Goal: Task Accomplishment & Management: Complete application form

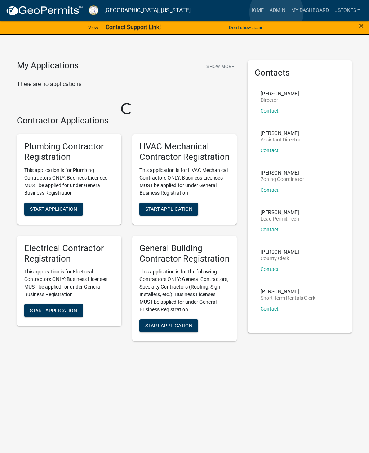
click at [276, 13] on link "Admin" at bounding box center [278, 11] width 22 height 14
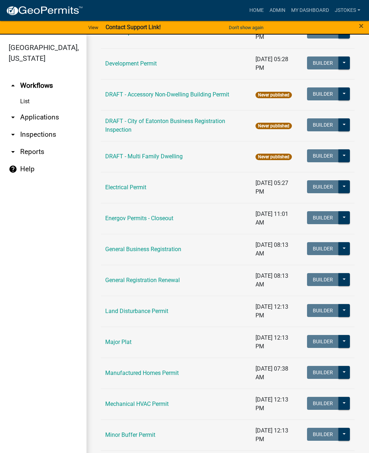
scroll to position [304, 0]
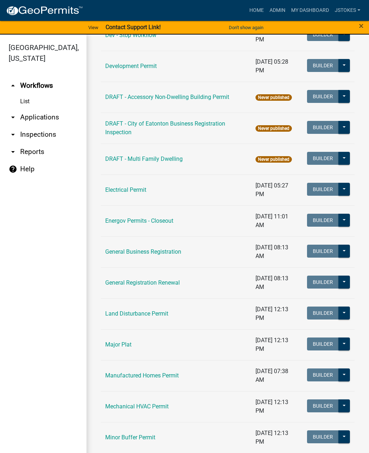
click at [168, 313] on link "Land Disturbance Permit" at bounding box center [136, 313] width 63 height 7
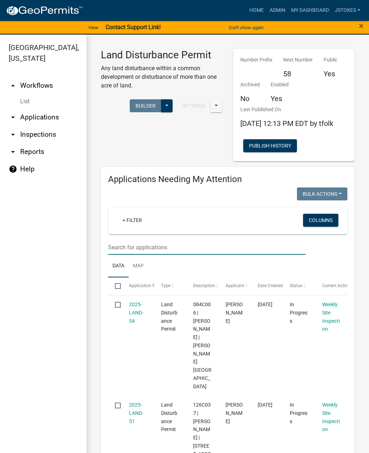
click at [135, 255] on input "text" at bounding box center [206, 247] width 197 height 15
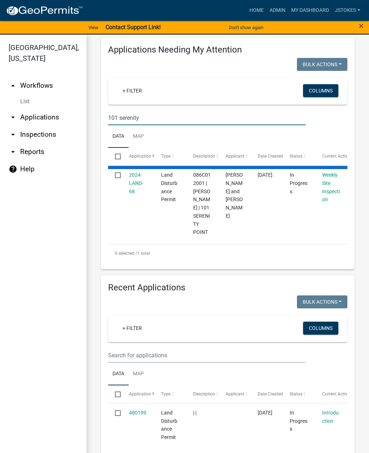
scroll to position [130, 0]
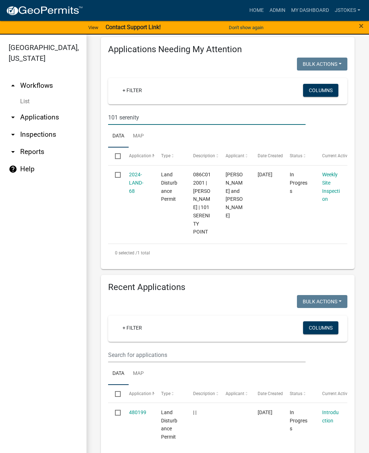
type input "101 serenity"
click at [138, 191] on link "2024-LAND-68" at bounding box center [136, 183] width 14 height 22
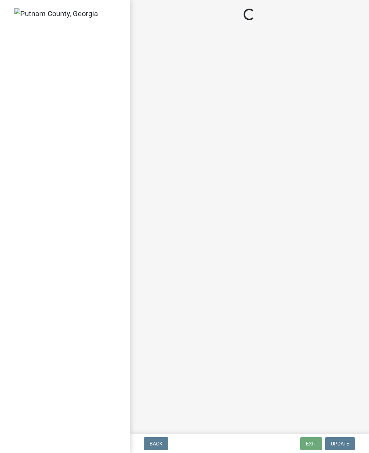
select select "af3c6edf-34d7-49be-824e-99d5d0a3954f"
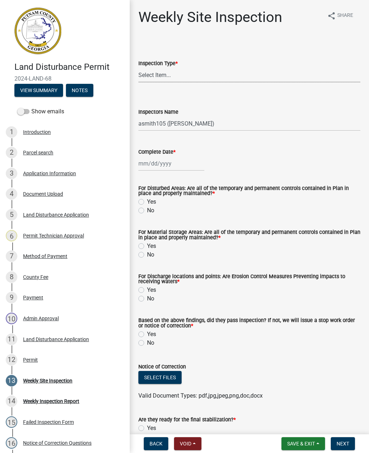
click at [163, 81] on select "Select Item... Site Inspection Initial Inspection Within 24 hours of a 0.5" sto…" at bounding box center [249, 75] width 222 height 15
select select "93c72d9c-4ccd-4a4f-9c87-9d2cfc81a2e2"
click at [169, 120] on select "Select Item... mrivera ([PERSON_NAME]) [PERSON_NAME] ([PERSON_NAME] ([PERSON_NA…" at bounding box center [249, 123] width 222 height 15
select select "41005c5c-e1e6-4724-b212-606768993ffb"
click at [157, 164] on div at bounding box center [171, 163] width 66 height 15
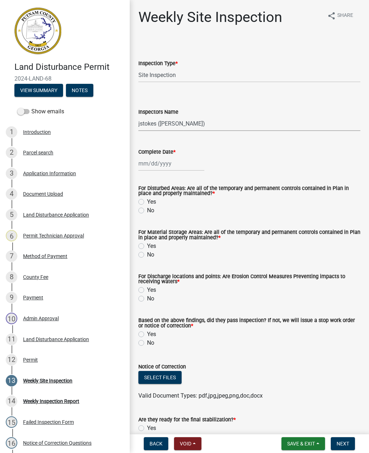
select select "9"
select select "2025"
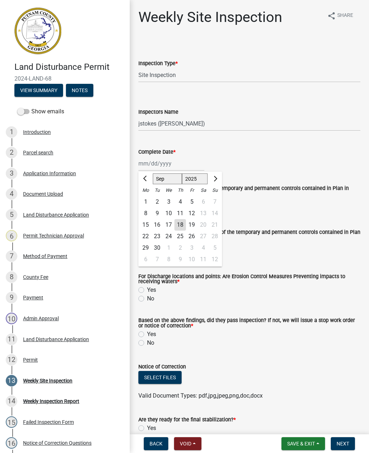
click at [178, 228] on div "18" at bounding box center [180, 225] width 12 height 12
type input "[DATE]"
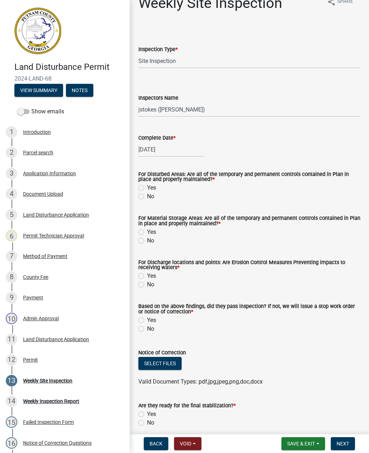
scroll to position [26, 0]
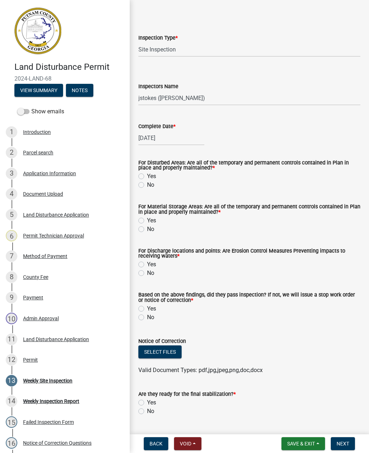
click at [147, 178] on label "Yes" at bounding box center [151, 176] width 9 height 9
click at [147, 177] on input "Yes" at bounding box center [149, 174] width 5 height 5
radio input "true"
click at [145, 218] on div "Yes" at bounding box center [249, 220] width 222 height 9
click at [140, 225] on div "No" at bounding box center [249, 229] width 222 height 9
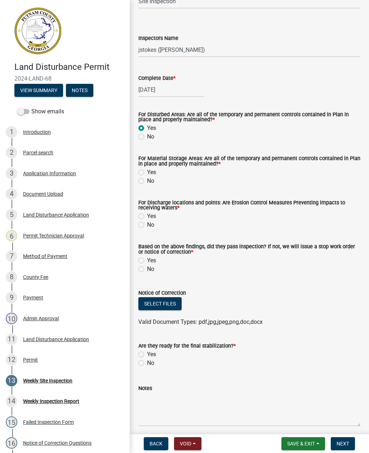
scroll to position [78, 0]
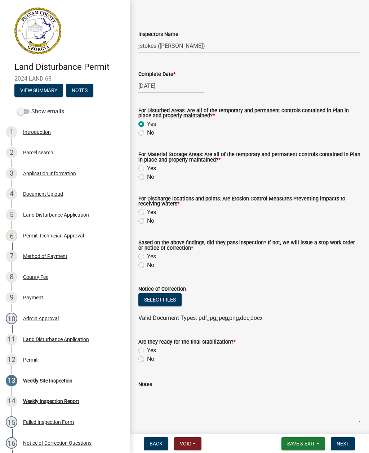
click at [144, 166] on div "Yes" at bounding box center [249, 168] width 222 height 9
click at [147, 171] on label "Yes" at bounding box center [151, 168] width 9 height 9
click at [147, 169] on input "Yes" at bounding box center [149, 166] width 5 height 5
radio input "true"
click at [147, 212] on label "Yes" at bounding box center [151, 212] width 9 height 9
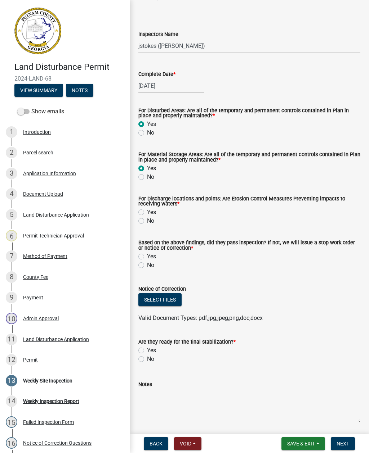
click at [147, 212] on input "Yes" at bounding box center [149, 210] width 5 height 5
radio input "true"
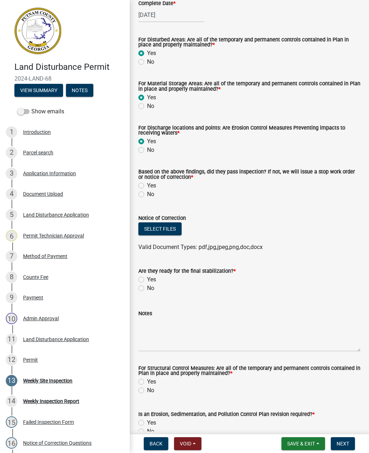
scroll to position [151, 0]
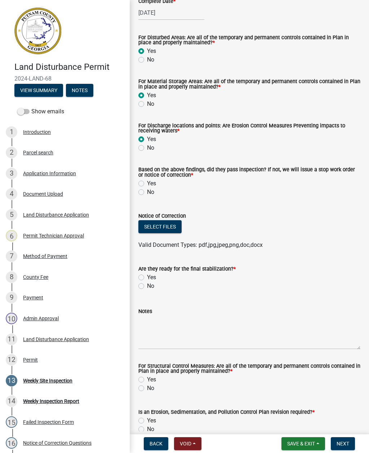
click at [147, 186] on label "Yes" at bounding box center [151, 183] width 9 height 9
click at [147, 184] on input "Yes" at bounding box center [149, 181] width 5 height 5
radio input "true"
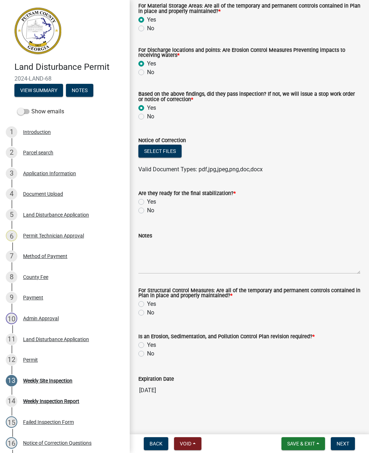
scroll to position [228, 0]
click at [147, 208] on label "No" at bounding box center [150, 210] width 7 height 9
click at [147, 208] on input "No" at bounding box center [149, 208] width 5 height 5
radio input "true"
click at [162, 268] on textarea "Notes" at bounding box center [249, 257] width 222 height 34
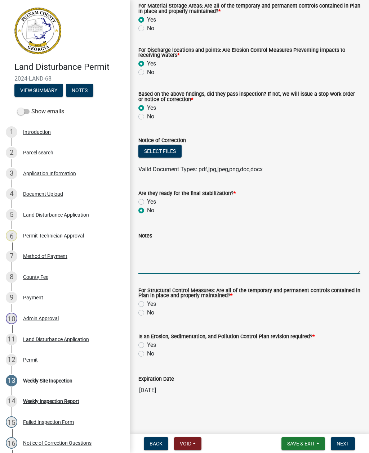
type textarea "S"
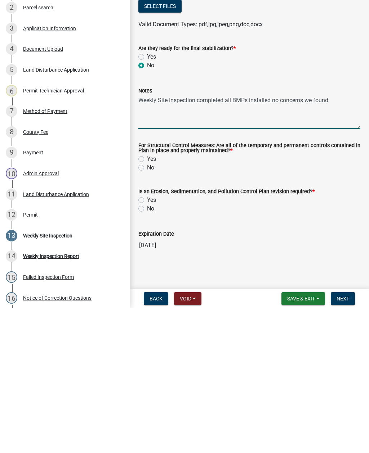
type textarea "Weekly Site Inspection completed all BMPs installed no concerns we found"
click at [136, 280] on div "For Structural Control Measures: Are all of the temporary and permanent control…" at bounding box center [249, 298] width 233 height 37
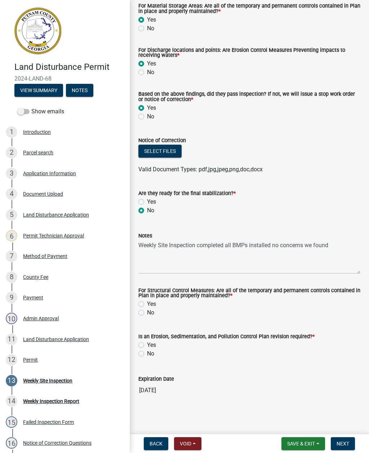
click at [145, 303] on div "Yes" at bounding box center [249, 304] width 222 height 9
click at [147, 306] on label "Yes" at bounding box center [151, 304] width 9 height 9
click at [147, 305] on input "Yes" at bounding box center [149, 302] width 5 height 5
radio input "true"
click at [147, 344] on label "Yes" at bounding box center [151, 345] width 9 height 9
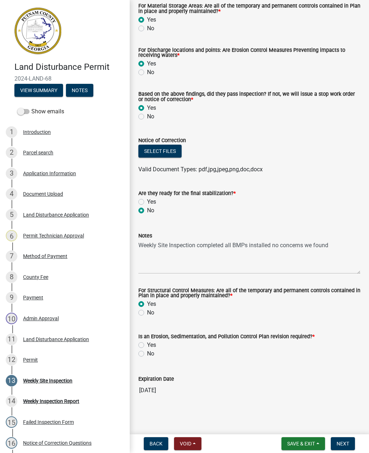
click at [147, 344] on input "Yes" at bounding box center [149, 343] width 5 height 5
radio input "true"
click at [167, 157] on button "Select files" at bounding box center [159, 151] width 43 height 13
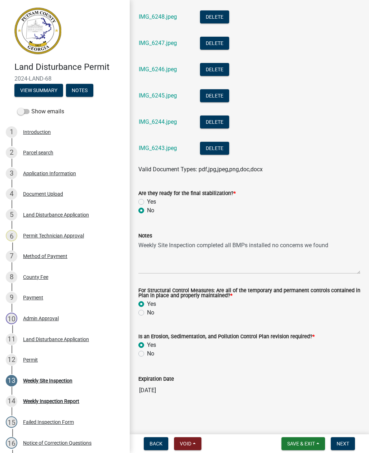
scroll to position [806, 0]
click at [345, 443] on span "Next" at bounding box center [342, 444] width 13 height 6
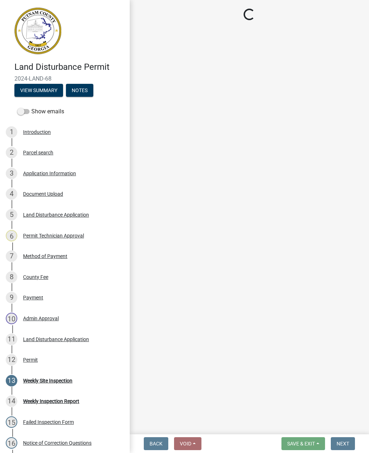
select select "af3c6edf-34d7-49be-824e-99d5d0a3954f"
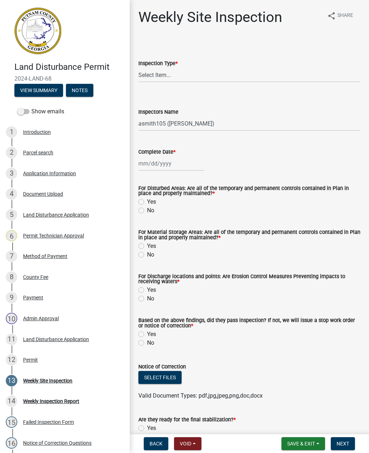
click at [44, 37] on img at bounding box center [37, 31] width 47 height 47
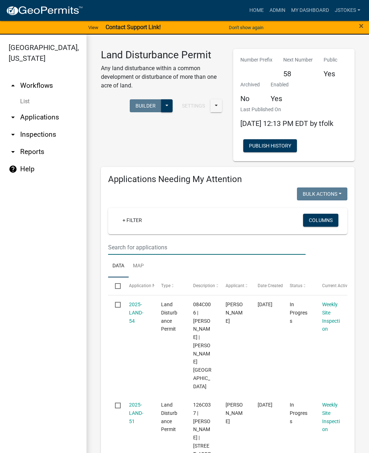
click at [127, 255] on input "text" at bounding box center [206, 247] width 197 height 15
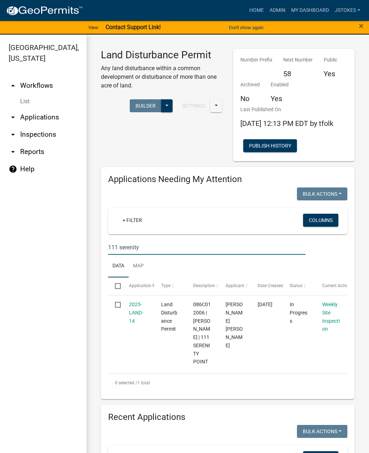
type input "111 serenity"
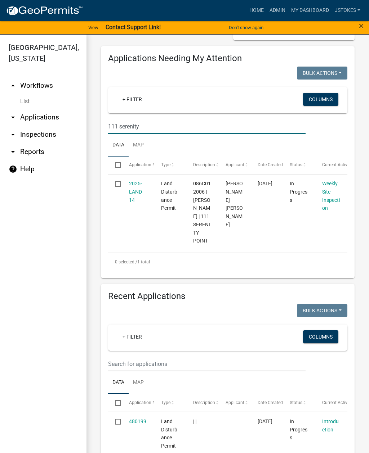
scroll to position [123, 0]
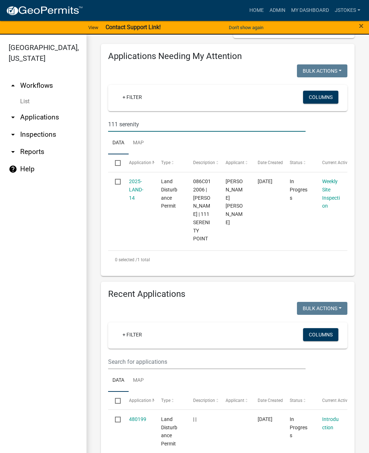
click at [131, 196] on link "2025-LAND-14" at bounding box center [136, 190] width 14 height 22
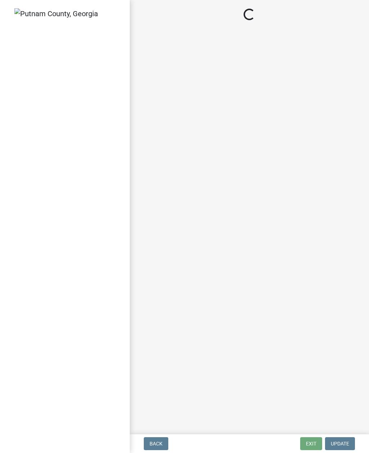
select select "af3c6edf-34d7-49be-824e-99d5d0a3954f"
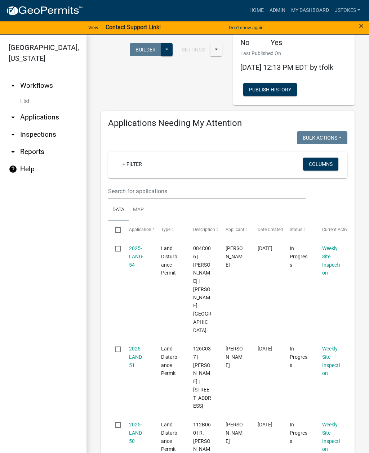
scroll to position [57, 0]
click at [334, 264] on div "Weekly Site Inspection" at bounding box center [331, 260] width 18 height 33
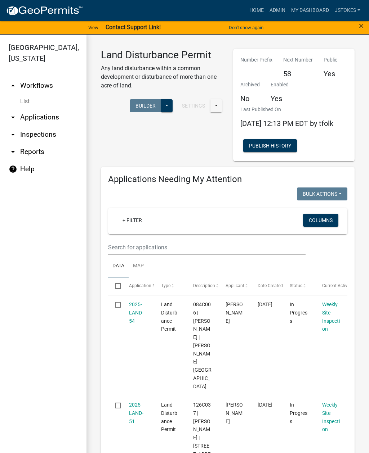
scroll to position [0, 0]
click at [133, 251] on input "text" at bounding box center [206, 247] width 197 height 15
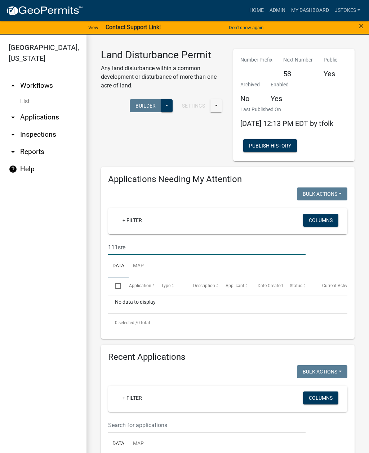
click at [144, 255] on input "111sre" at bounding box center [206, 247] width 197 height 15
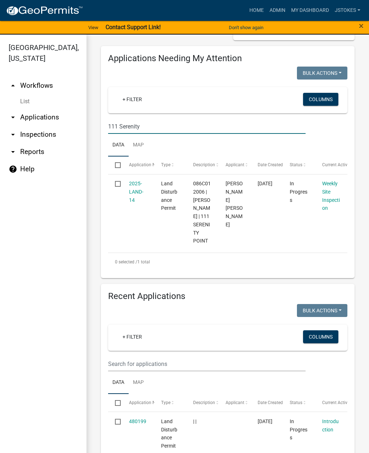
scroll to position [122, 0]
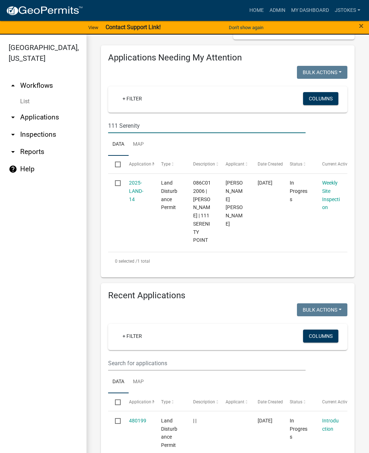
type input "111 Serenity"
click at [129, 194] on link "2025-LAND-14" at bounding box center [136, 191] width 14 height 22
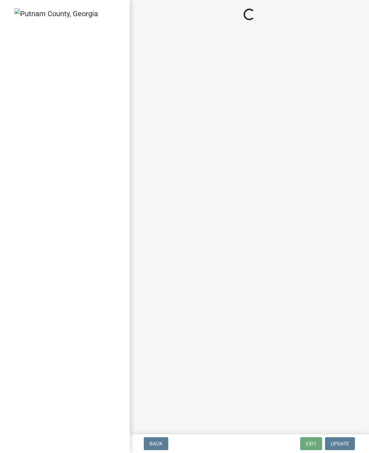
select select "af3c6edf-34d7-49be-824e-99d5d0a3954f"
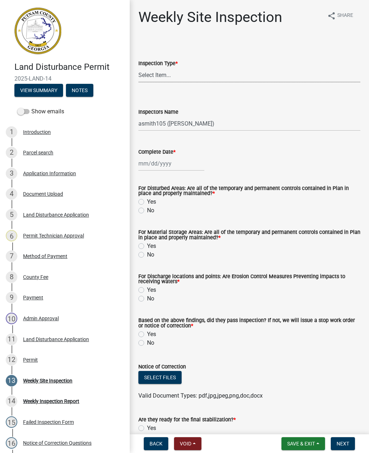
click at [155, 73] on select "Select Item... Site Inspection Initial Inspection Within 24 hours of a 0.5" sto…" at bounding box center [249, 75] width 222 height 15
select select "93c72d9c-4ccd-4a4f-9c87-9d2cfc81a2e2"
click at [181, 121] on select "Select Item... mrivera ([PERSON_NAME]) [PERSON_NAME] ([PERSON_NAME] ([PERSON_NA…" at bounding box center [249, 123] width 222 height 15
select select "41005c5c-e1e6-4724-b212-606768993ffb"
click at [155, 166] on div at bounding box center [171, 163] width 66 height 15
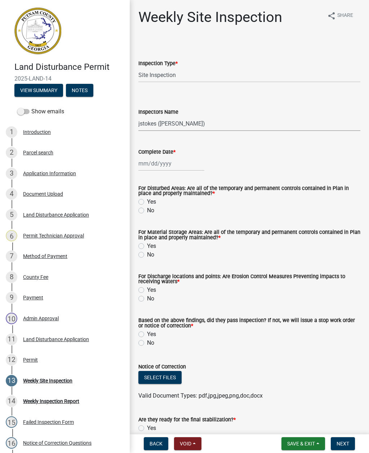
select select "9"
select select "2025"
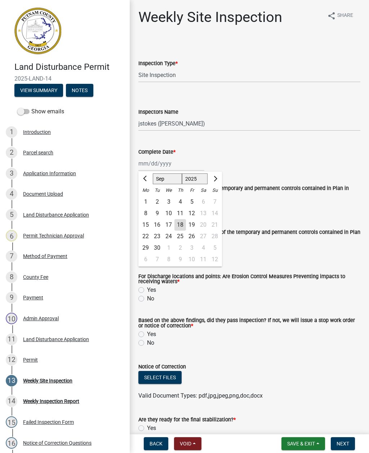
click at [185, 224] on div "18" at bounding box center [180, 225] width 12 height 12
type input "[DATE]"
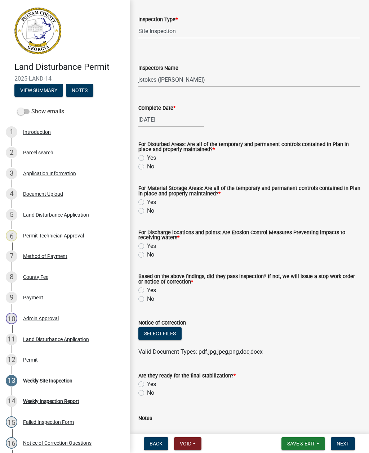
scroll to position [45, 0]
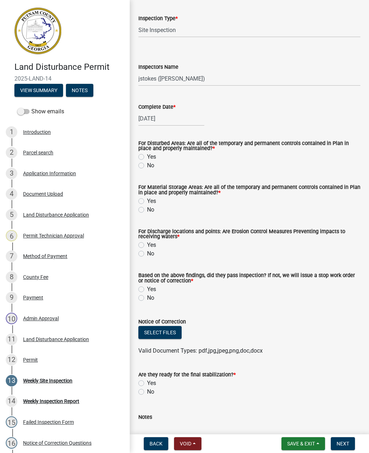
click at [147, 257] on label "No" at bounding box center [150, 254] width 7 height 9
click at [147, 254] on input "No" at bounding box center [149, 252] width 5 height 5
radio input "true"
click at [147, 158] on label "Yes" at bounding box center [151, 157] width 9 height 9
click at [147, 157] on input "Yes" at bounding box center [149, 155] width 5 height 5
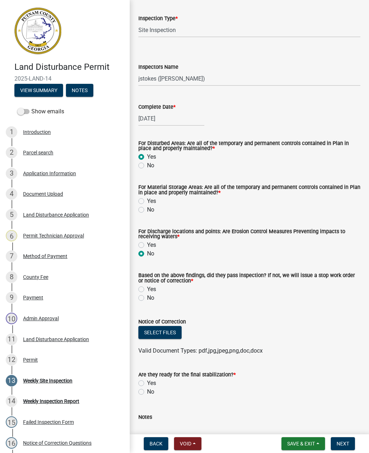
radio input "true"
click at [147, 199] on label "Yes" at bounding box center [151, 201] width 9 height 9
click at [147, 199] on input "Yes" at bounding box center [149, 199] width 5 height 5
radio input "true"
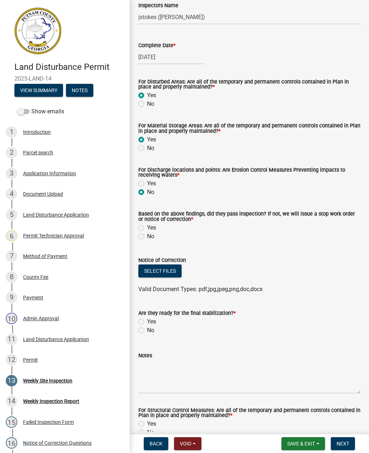
scroll to position [109, 0]
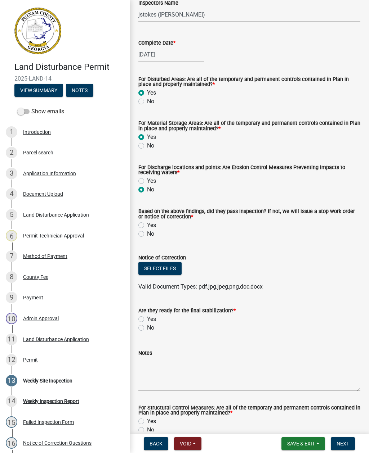
click at [147, 236] on label "No" at bounding box center [150, 234] width 7 height 9
click at [147, 234] on input "No" at bounding box center [149, 232] width 5 height 5
radio input "true"
click at [170, 274] on button "Select files" at bounding box center [159, 268] width 43 height 13
click at [170, 272] on button "Select files" at bounding box center [159, 268] width 43 height 13
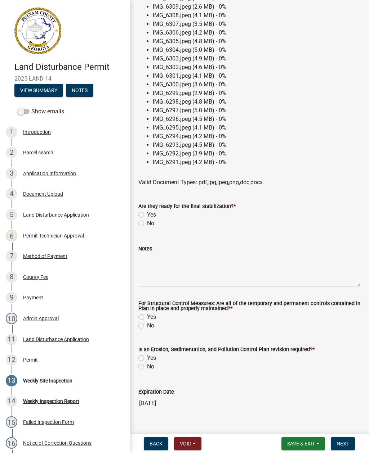
scroll to position [427, 0]
click at [147, 225] on label "No" at bounding box center [150, 223] width 7 height 9
click at [147, 224] on input "No" at bounding box center [149, 221] width 5 height 5
radio input "true"
click at [154, 281] on textarea "Notes" at bounding box center [249, 270] width 222 height 34
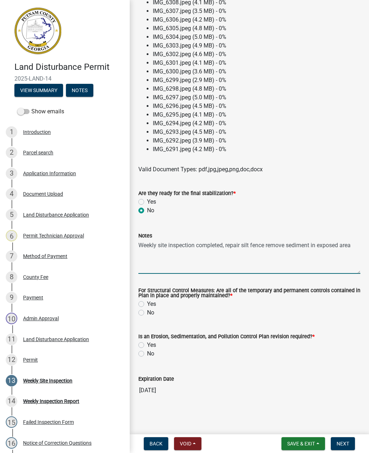
scroll to position [441, 0]
click at [141, 251] on textarea "Weekly site inspection completed, repair silt fence remove sediment in exposed …" at bounding box center [249, 257] width 222 height 34
type textarea "Weekly site inspection completed, repair silt fence remove sediment in exposed …"
click at [349, 198] on div "Yes" at bounding box center [249, 202] width 222 height 9
click at [147, 303] on label "Yes" at bounding box center [151, 304] width 9 height 9
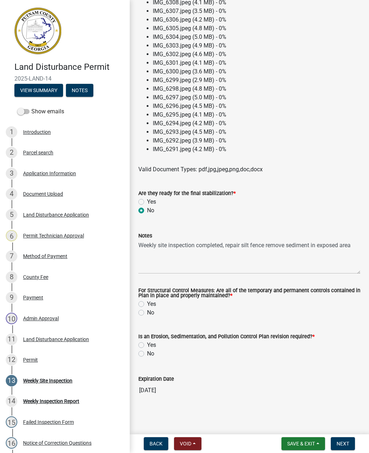
click at [147, 303] on input "Yes" at bounding box center [149, 302] width 5 height 5
radio input "true"
click at [147, 344] on label "Yes" at bounding box center [151, 345] width 9 height 9
click at [147, 344] on input "Yes" at bounding box center [149, 343] width 5 height 5
radio input "true"
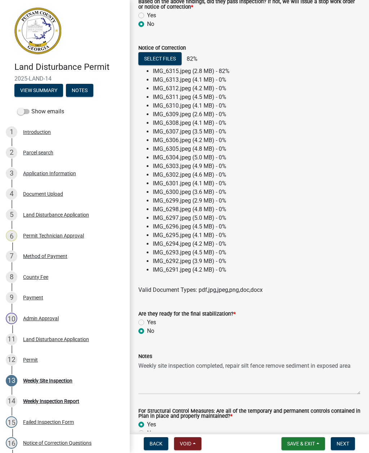
scroll to position [318, 0]
click at [296, 447] on span "Save & Exit" at bounding box center [301, 444] width 28 height 6
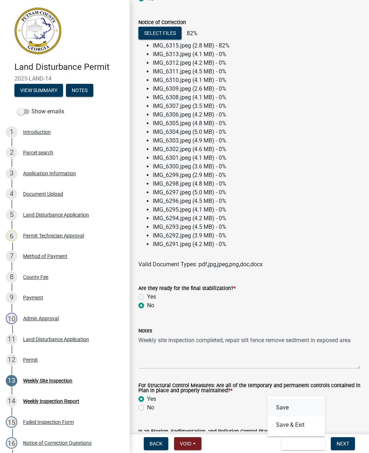
click at [295, 410] on button "Save" at bounding box center [296, 407] width 58 height 17
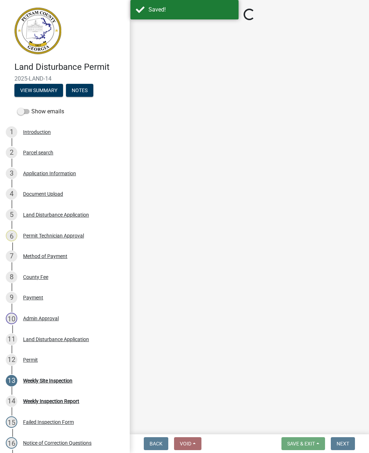
select select "93c72d9c-4ccd-4a4f-9c87-9d2cfc81a2e2"
select select "41005c5c-e1e6-4724-b212-606768993ffb"
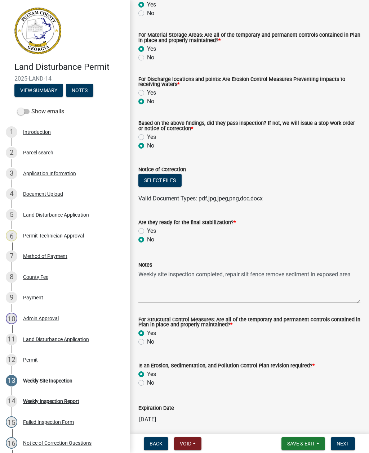
scroll to position [198, 0]
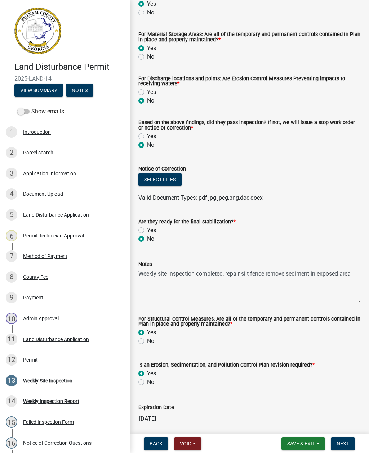
click at [164, 183] on button "Select files" at bounding box center [159, 179] width 43 height 13
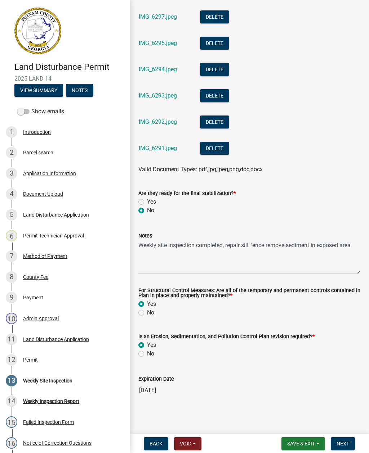
scroll to position [806, 0]
click at [348, 444] on span "Next" at bounding box center [342, 444] width 13 height 6
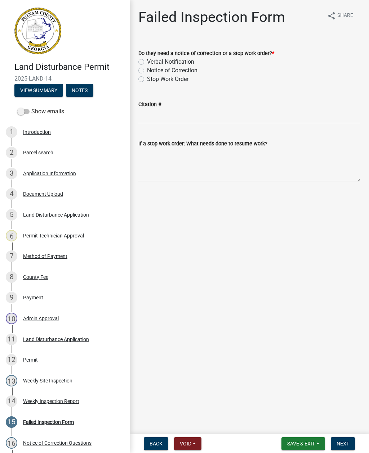
click at [144, 68] on div "Notice of Correction" at bounding box center [249, 70] width 222 height 9
click at [147, 73] on label "Notice of Correction" at bounding box center [172, 70] width 50 height 9
click at [147, 71] on input "Notice of Correction" at bounding box center [149, 68] width 5 height 5
radio input "true"
click at [156, 174] on textarea "If a stop work order: What needs done to resume work?" at bounding box center [249, 165] width 222 height 34
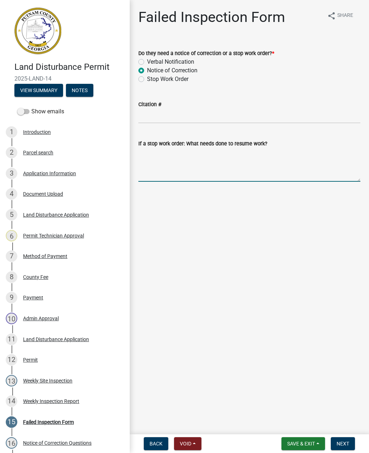
click at [144, 155] on textarea "If a stop work order: What needs done to resume work?" at bounding box center [249, 165] width 222 height 34
paste textarea "Weekly site inspection completed, repair silt fence remove sediment in exposed …"
type textarea "Weekly site inspection completed, repair silt fence remove sediment in exposed …"
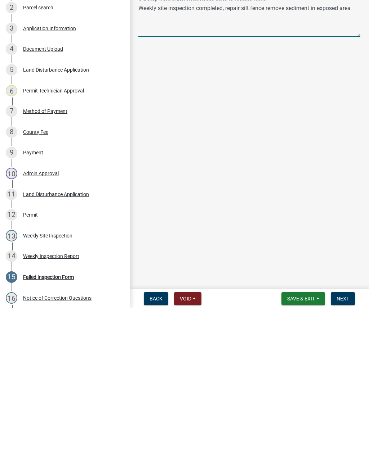
click at [349, 438] on button "Next" at bounding box center [343, 444] width 24 height 13
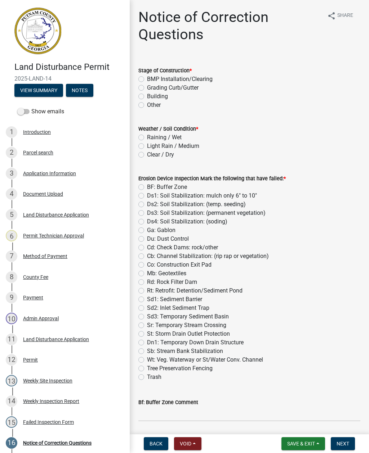
click at [147, 78] on label "BMP Installation/Clearing" at bounding box center [180, 79] width 66 height 9
click at [147, 78] on input "BMP Installation/Clearing" at bounding box center [149, 77] width 5 height 5
radio input "true"
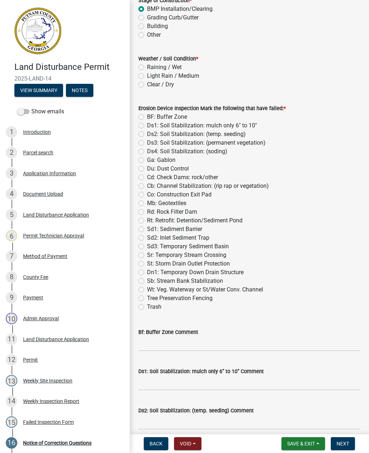
scroll to position [78, 0]
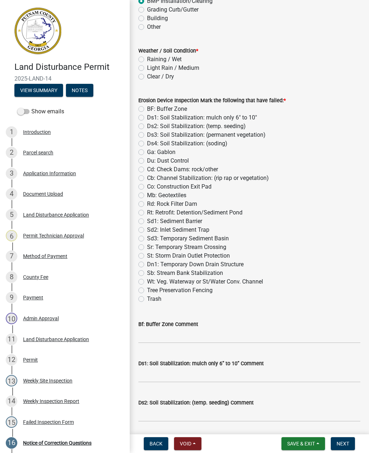
click at [147, 76] on label "Clear / Dry" at bounding box center [160, 76] width 27 height 9
click at [147, 76] on input "Clear / Dry" at bounding box center [149, 74] width 5 height 5
radio input "true"
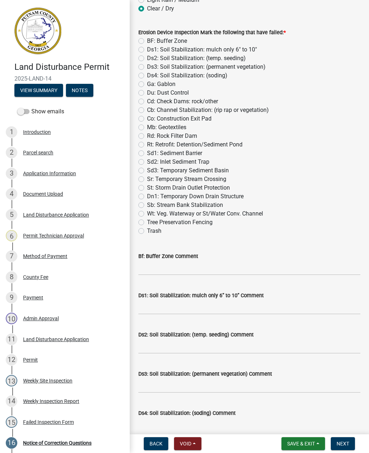
scroll to position [171, 0]
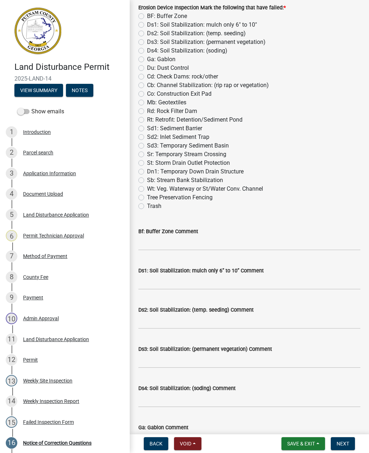
click at [147, 146] on label "Sd3: Temporary Sediment Basin" at bounding box center [188, 146] width 82 height 9
click at [147, 146] on input "Sd3: Temporary Sediment Basin" at bounding box center [149, 144] width 5 height 5
radio input "true"
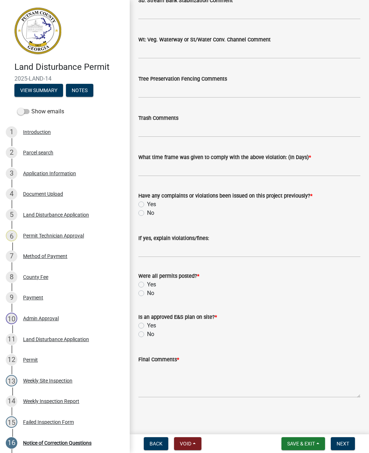
scroll to position [1148, 0]
click at [156, 173] on input "text" at bounding box center [249, 169] width 222 height 15
type input "2"
click at [147, 212] on label "No" at bounding box center [150, 213] width 7 height 9
click at [147, 212] on input "No" at bounding box center [149, 211] width 5 height 5
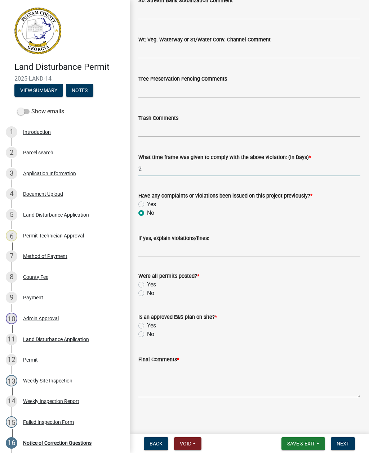
radio input "true"
click at [144, 282] on div "Yes" at bounding box center [249, 285] width 222 height 9
click at [147, 284] on label "Yes" at bounding box center [151, 285] width 9 height 9
click at [147, 284] on input "Yes" at bounding box center [149, 283] width 5 height 5
radio input "true"
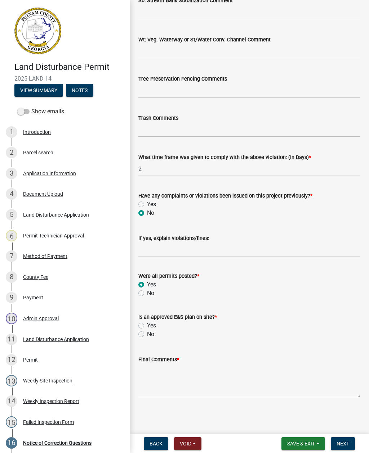
click at [145, 321] on div "Is an approved E&S plan on site? *" at bounding box center [249, 317] width 222 height 9
click at [147, 323] on label "Yes" at bounding box center [151, 326] width 9 height 9
click at [147, 323] on input "Yes" at bounding box center [149, 324] width 5 height 5
radio input "true"
click at [158, 387] on textarea "Final Comments *" at bounding box center [249, 381] width 222 height 34
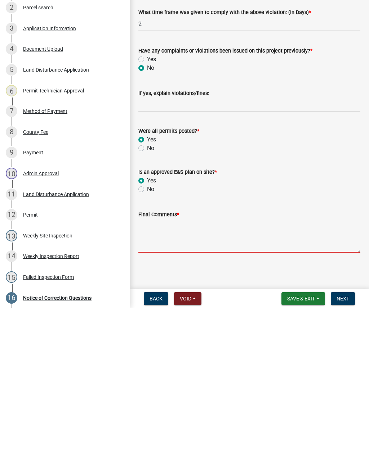
click at [156, 364] on textarea "Final Comments *" at bounding box center [249, 381] width 222 height 34
paste textarea "Weekly site inspection completed, repair silt fence remove sediment in exposed …"
type textarea "Weekly site inspection completed, repair silt fence remove sediment in exposed …"
click at [348, 441] on span "Next" at bounding box center [342, 444] width 13 height 6
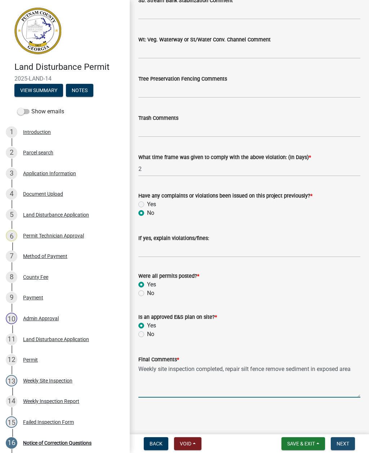
scroll to position [0, 0]
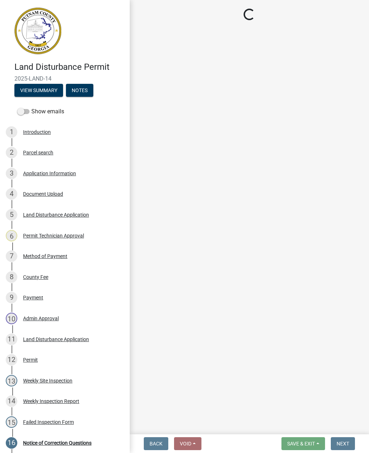
select select "af3c6edf-34d7-49be-824e-99d5d0a3954f"
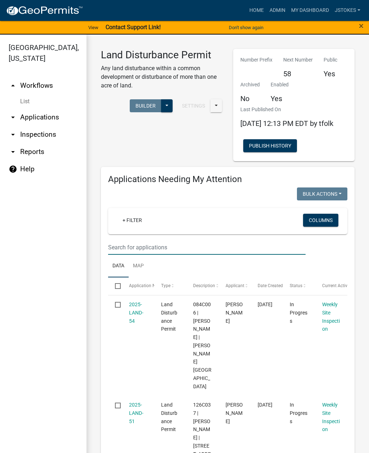
click at [123, 255] on input "text" at bounding box center [206, 247] width 197 height 15
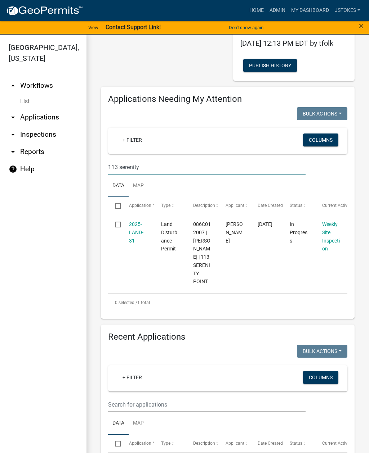
scroll to position [133, 0]
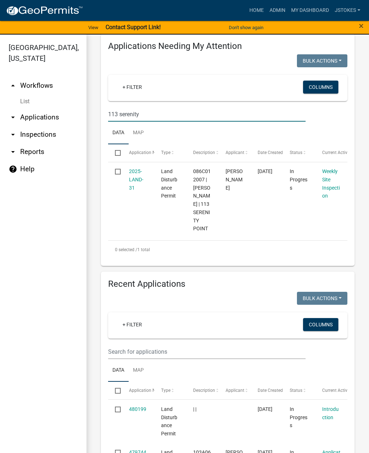
type input "113 serenity"
click at [133, 188] on link "2025-LAND-31" at bounding box center [136, 180] width 14 height 22
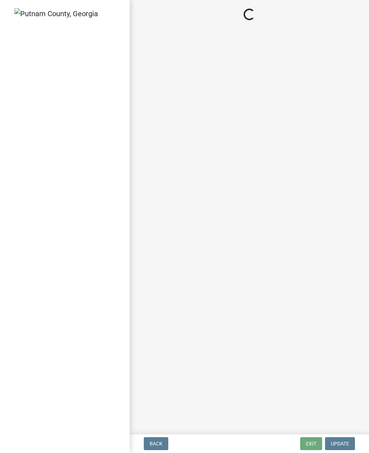
select select "af3c6edf-34d7-49be-824e-99d5d0a3954f"
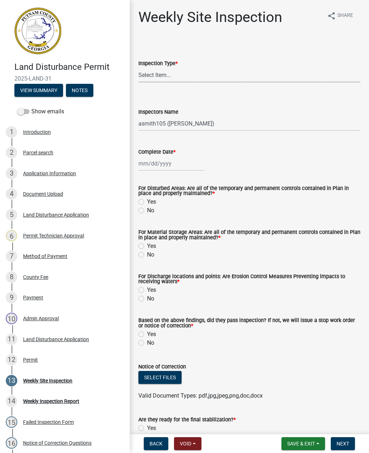
click at [157, 76] on select "Select Item... Site Inspection Initial Inspection Within 24 hours of a 0.5" sto…" at bounding box center [249, 75] width 222 height 15
select select "93c72d9c-4ccd-4a4f-9c87-9d2cfc81a2e2"
click at [184, 120] on select "Select Item... mrivera ([PERSON_NAME]) [PERSON_NAME] ([PERSON_NAME] ([PERSON_NA…" at bounding box center [249, 123] width 222 height 15
select select "41005c5c-e1e6-4724-b212-606768993ffb"
click at [162, 164] on div at bounding box center [171, 163] width 66 height 15
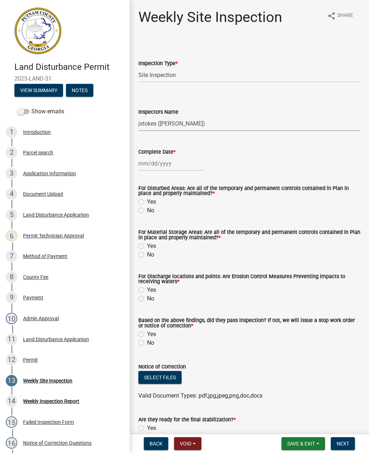
select select "9"
select select "2025"
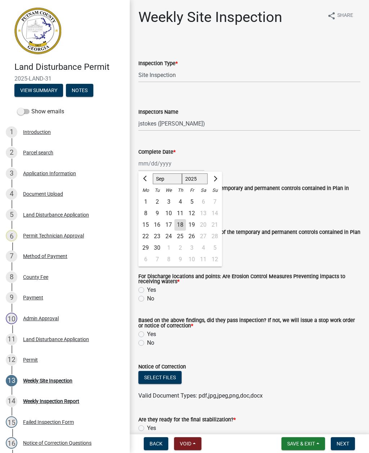
click at [181, 227] on div "18" at bounding box center [180, 225] width 12 height 12
type input "[DATE]"
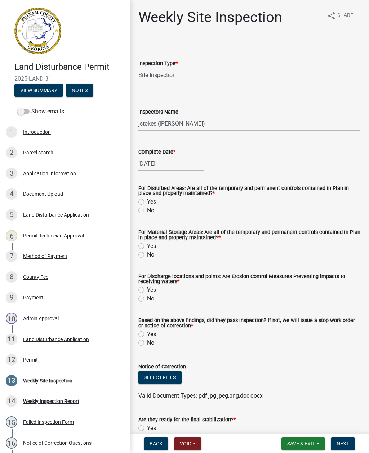
click at [147, 200] on label "Yes" at bounding box center [151, 202] width 9 height 9
click at [147, 200] on input "Yes" at bounding box center [149, 200] width 5 height 5
radio input "true"
click at [144, 243] on div "Yes" at bounding box center [249, 246] width 222 height 9
click at [147, 246] on label "Yes" at bounding box center [151, 246] width 9 height 9
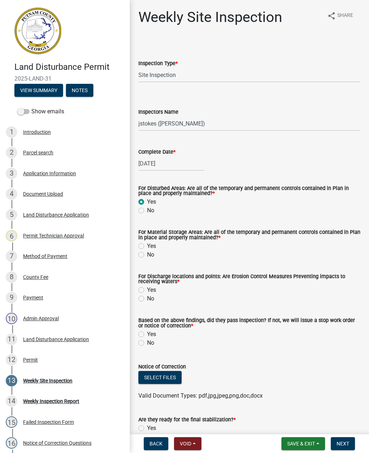
click at [147, 246] on input "Yes" at bounding box center [149, 244] width 5 height 5
radio input "true"
click at [147, 289] on label "Yes" at bounding box center [151, 290] width 9 height 9
click at [147, 289] on input "Yes" at bounding box center [149, 288] width 5 height 5
radio input "true"
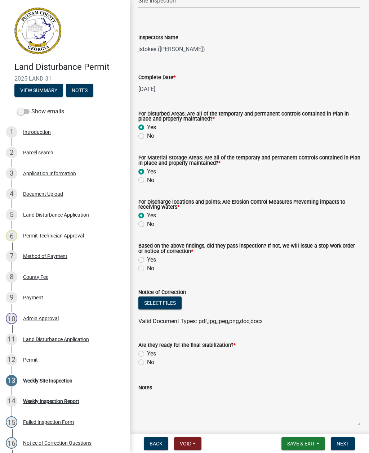
scroll to position [81, 0]
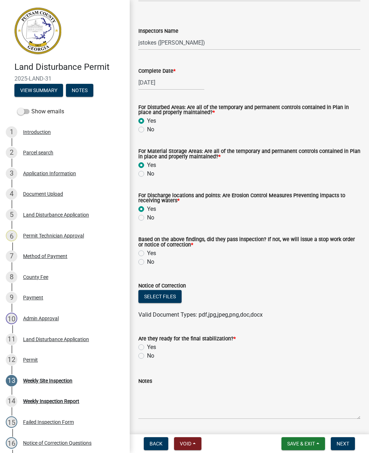
click at [147, 252] on label "Yes" at bounding box center [151, 253] width 9 height 9
click at [147, 252] on input "Yes" at bounding box center [149, 251] width 5 height 5
radio input "true"
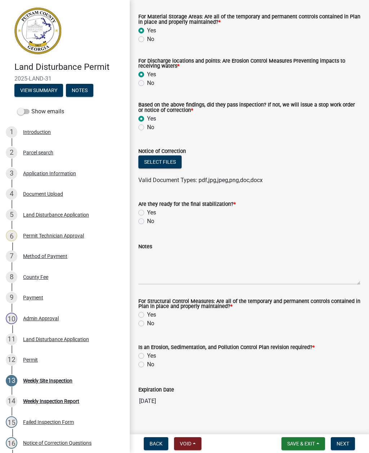
scroll to position [222, 0]
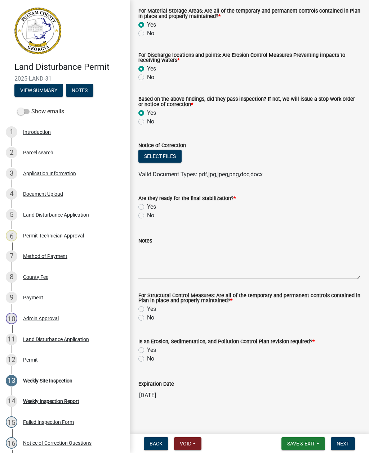
click at [147, 219] on label "No" at bounding box center [150, 215] width 7 height 9
click at [147, 216] on input "No" at bounding box center [149, 213] width 5 height 5
radio input "true"
click at [160, 269] on textarea "Notes" at bounding box center [249, 262] width 222 height 34
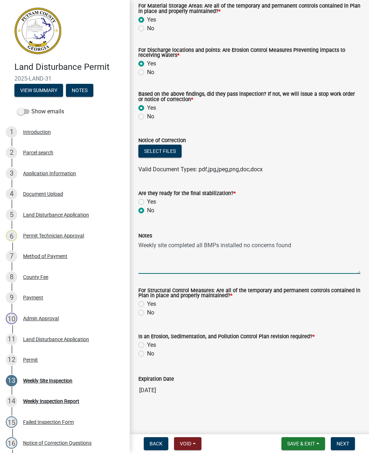
scroll to position [228, 0]
type textarea "Weekly site completed all BMPs installed no concerns found"
click at [147, 303] on label "Yes" at bounding box center [151, 304] width 9 height 9
click at [147, 303] on input "Yes" at bounding box center [149, 302] width 5 height 5
radio input "true"
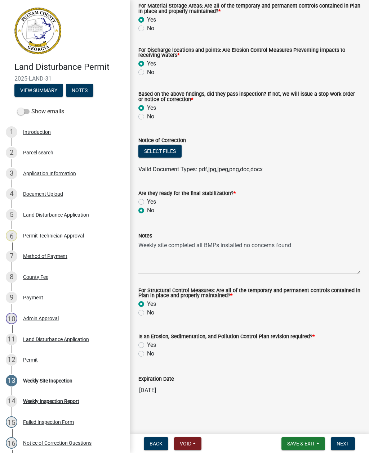
click at [147, 344] on label "Yes" at bounding box center [151, 345] width 9 height 9
click at [147, 344] on input "Yes" at bounding box center [149, 343] width 5 height 5
radio input "true"
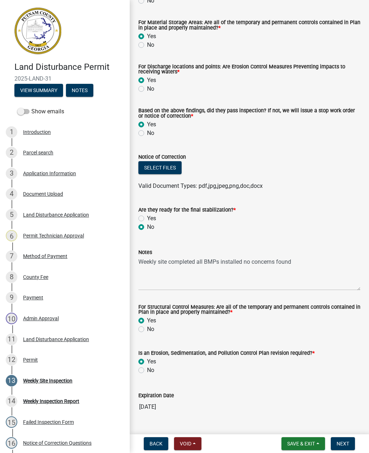
scroll to position [211, 0]
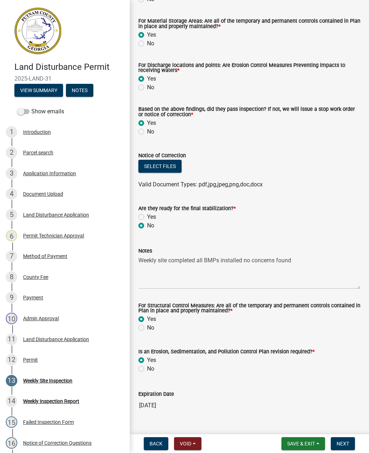
click at [147, 372] on label "No" at bounding box center [150, 369] width 7 height 9
click at [147, 370] on input "No" at bounding box center [149, 367] width 5 height 5
radio input "true"
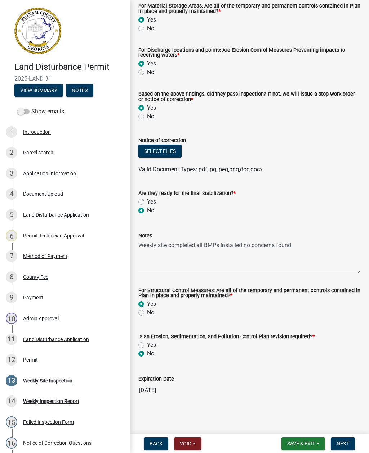
scroll to position [228, 0]
click at [167, 145] on button "Select files" at bounding box center [159, 151] width 43 height 13
click at [162, 152] on button "Select files" at bounding box center [159, 151] width 43 height 13
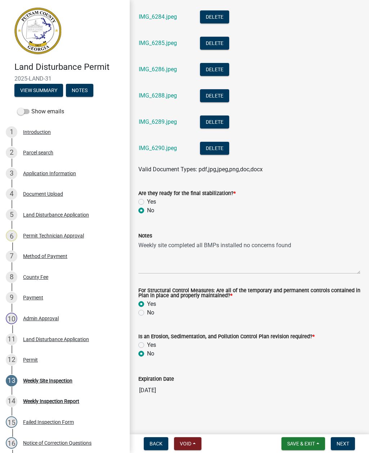
scroll to position [859, 0]
click at [345, 441] on span "Next" at bounding box center [342, 444] width 13 height 6
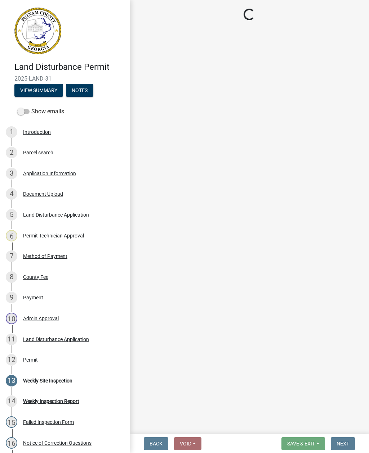
select select "af3c6edf-34d7-49be-824e-99d5d0a3954f"
